Goal: Check status: Check status

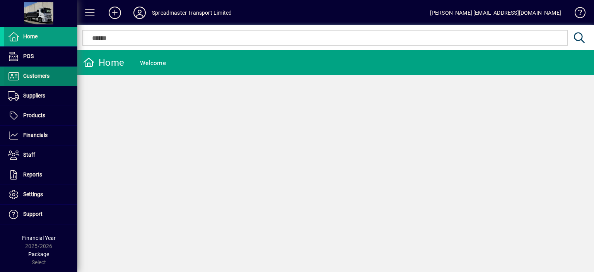
click at [33, 76] on span "Customers" at bounding box center [36, 76] width 26 height 6
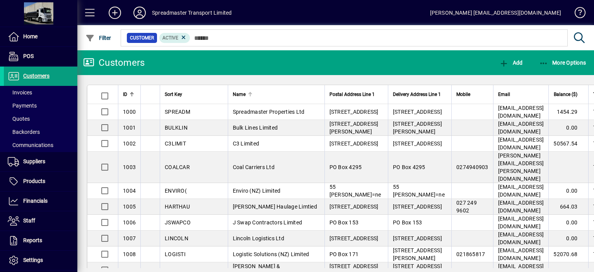
click at [250, 94] on div at bounding box center [251, 93] width 2 height 2
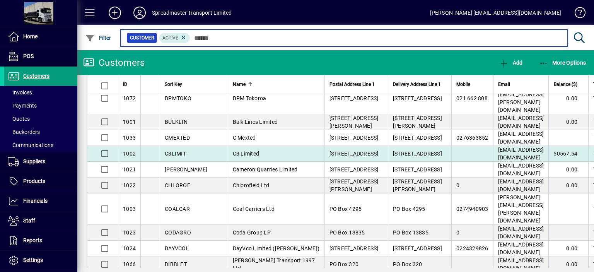
scroll to position [194, 0]
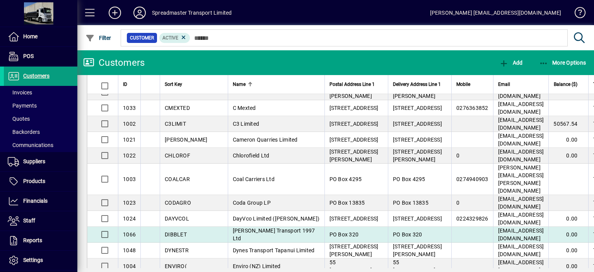
click at [241, 228] on span "[PERSON_NAME] Transport 1997 Ltd" at bounding box center [274, 235] width 82 height 14
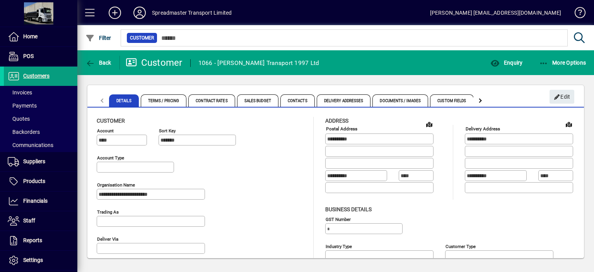
type input "**********"
click at [516, 62] on span "Enquiry" at bounding box center [507, 63] width 32 height 6
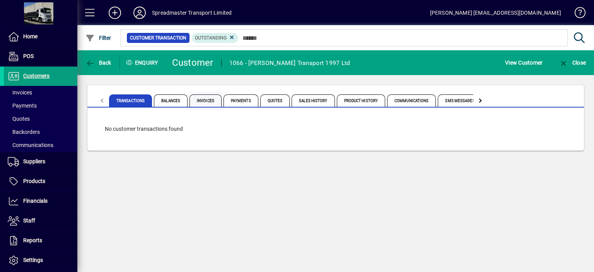
click at [214, 100] on span "Invoices" at bounding box center [206, 100] width 32 height 12
